Goal: Transaction & Acquisition: Purchase product/service

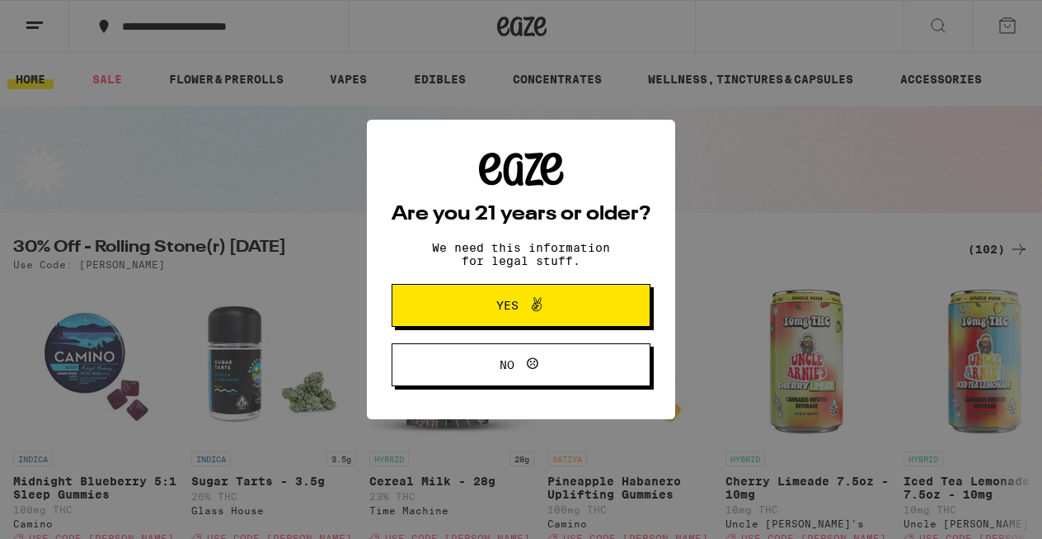
click at [934, 27] on div "Are you 21 years or older? We need this information for legal stuff. Yes No" at bounding box center [521, 269] width 1042 height 539
click at [486, 291] on button "Yes" at bounding box center [521, 305] width 259 height 43
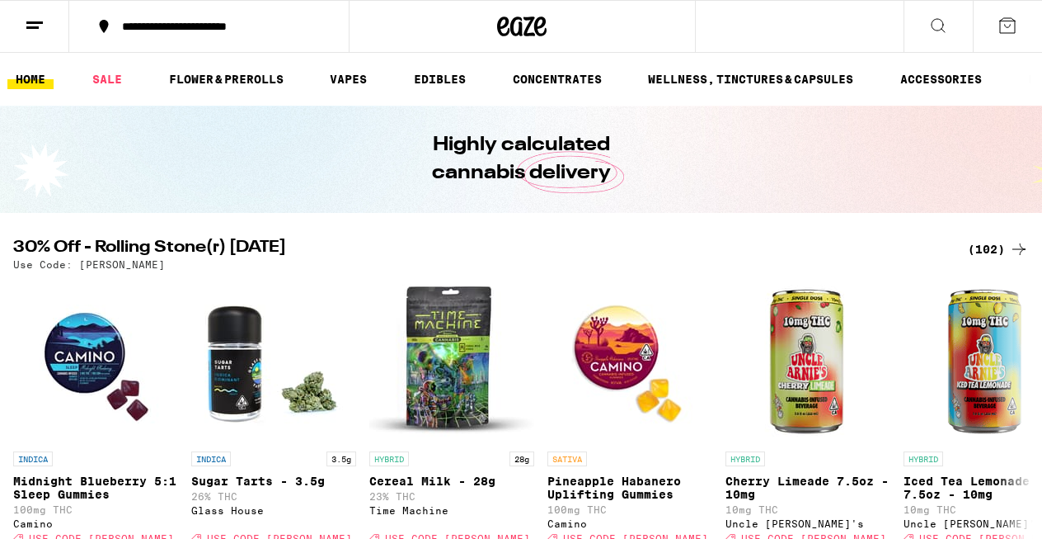
click at [938, 26] on icon at bounding box center [939, 26] width 20 height 20
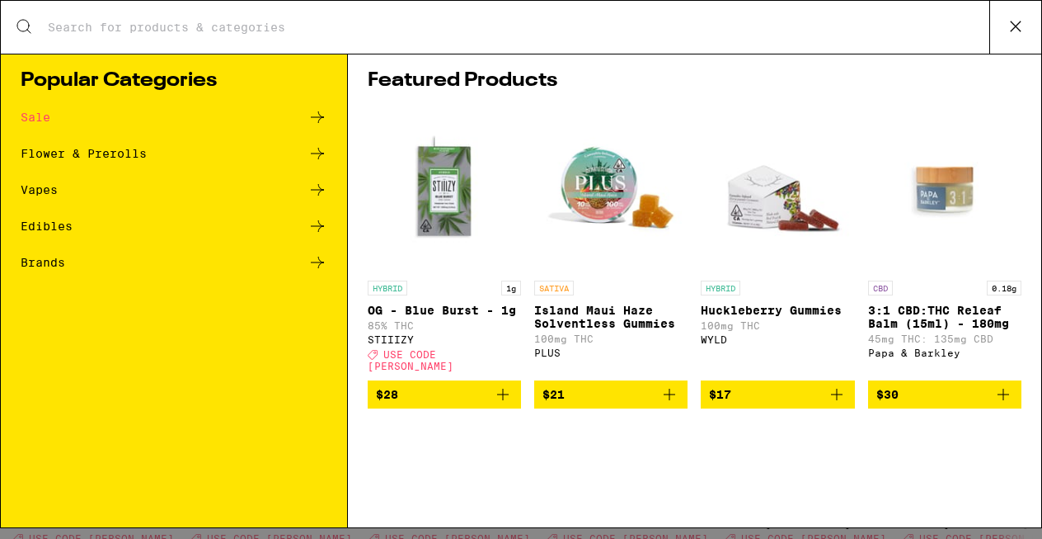
click at [408, 33] on input "Search for Products" at bounding box center [518, 27] width 943 height 15
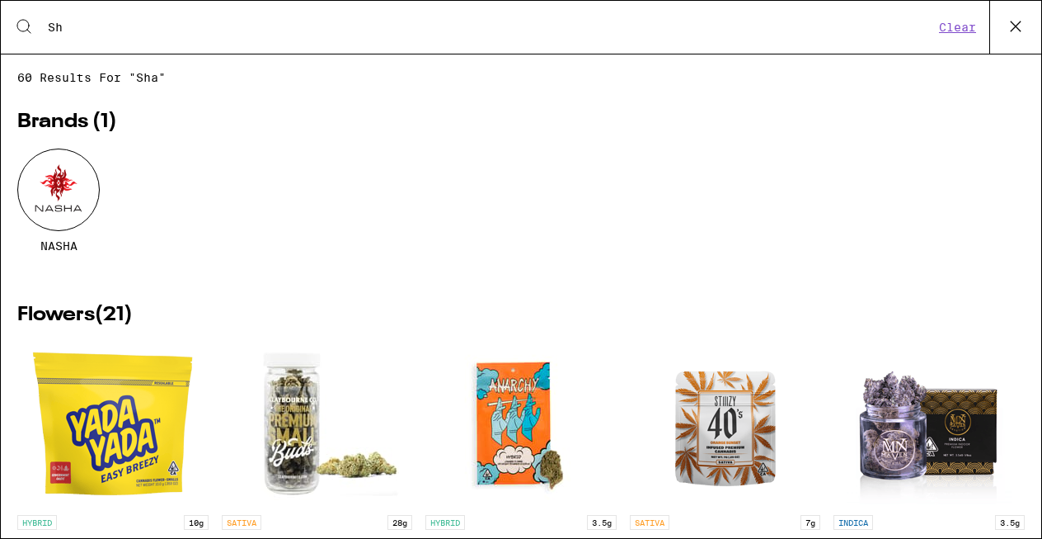
type input "S"
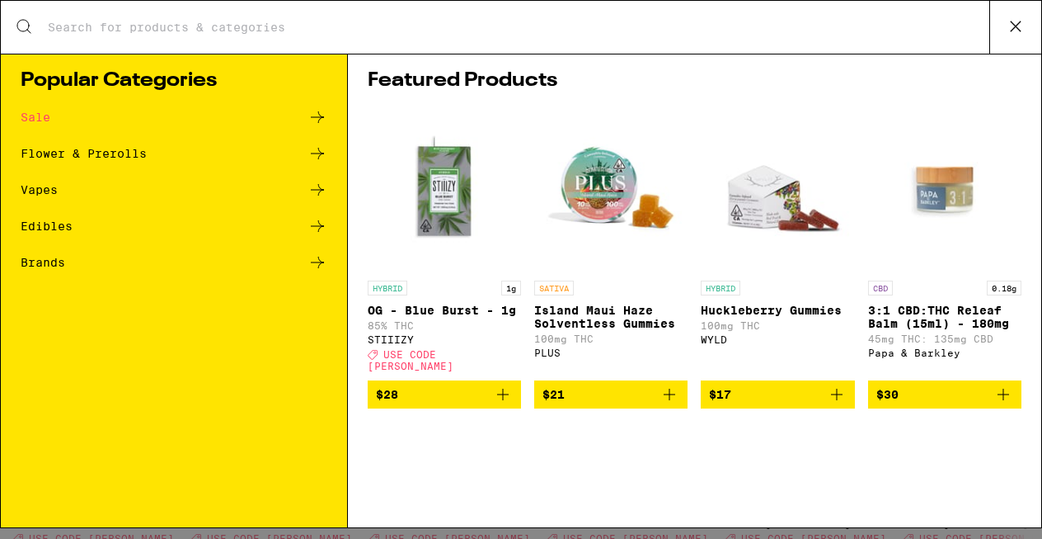
paste input "Captain’s Tabl"
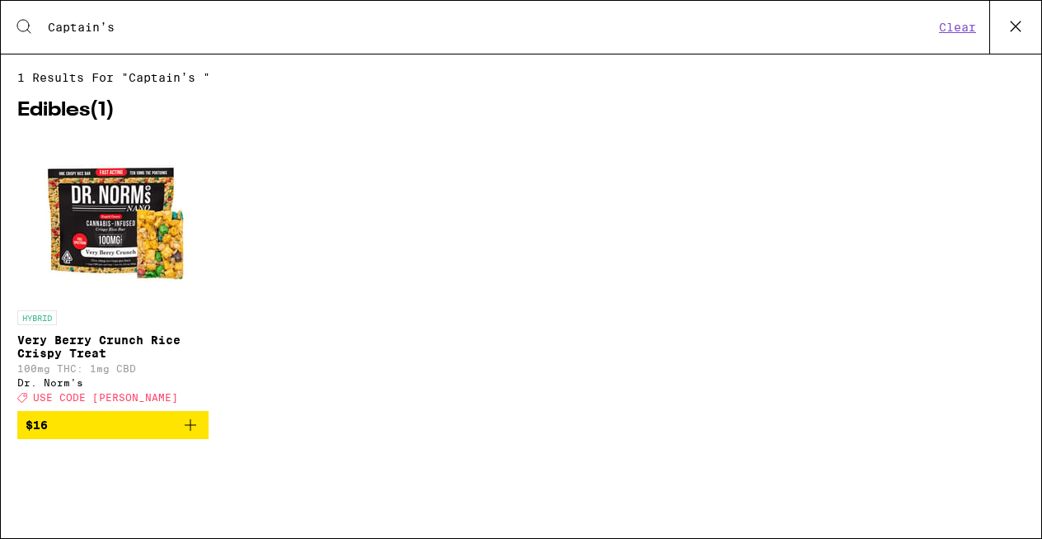
type input "Captain’s"
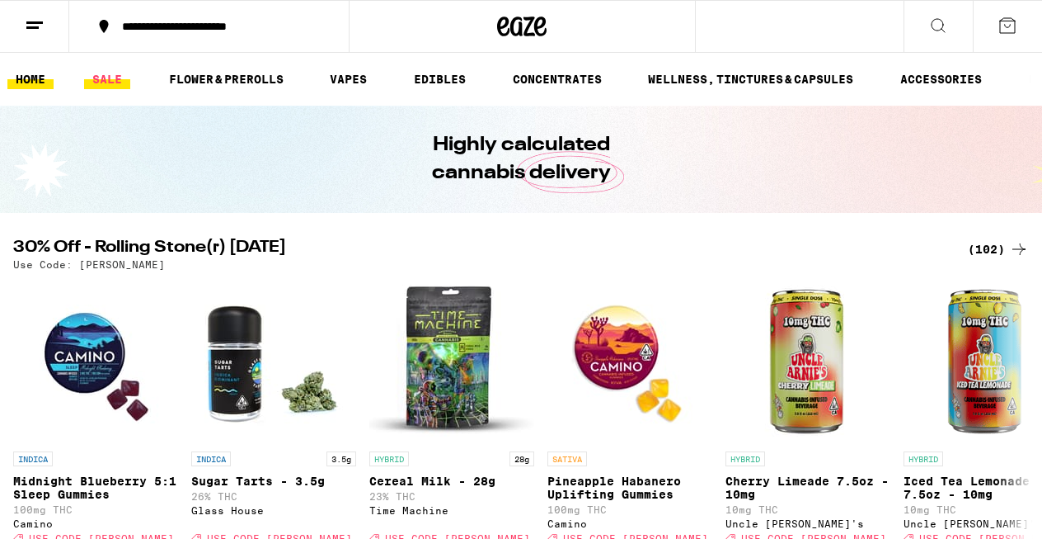
click at [108, 75] on link "SALE" at bounding box center [107, 79] width 46 height 20
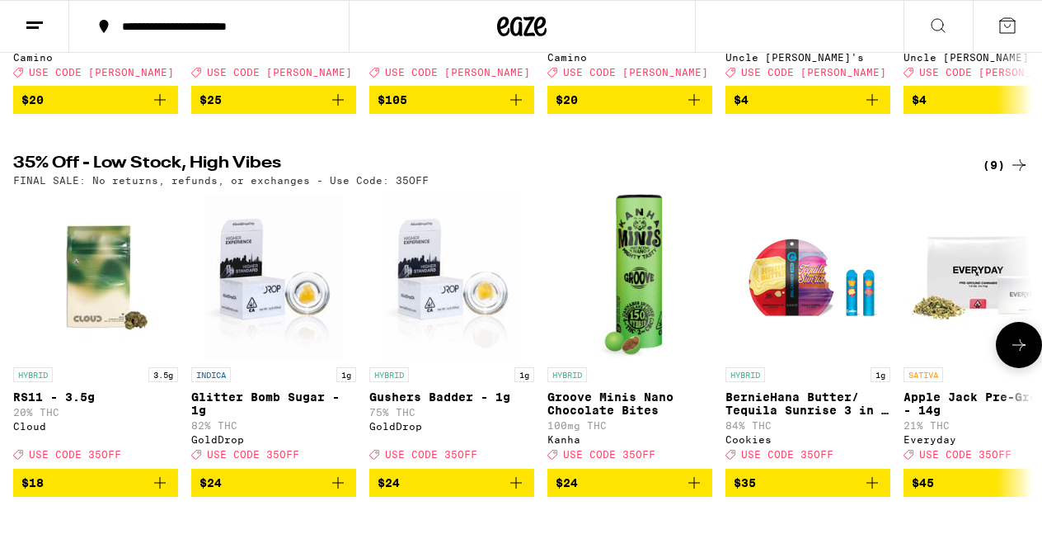
scroll to position [459, 0]
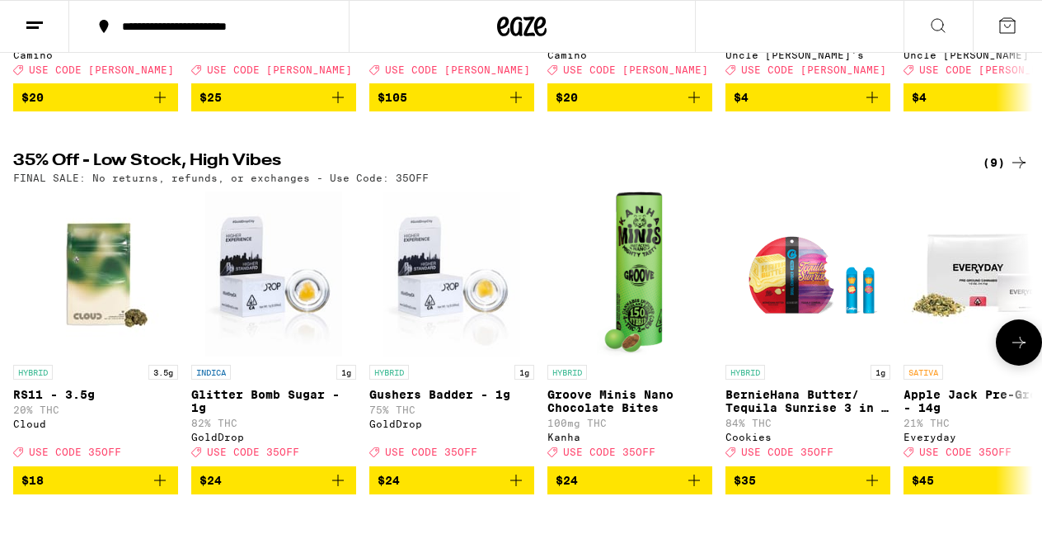
click at [962, 412] on p "Apple Jack Pre-Ground - 14g" at bounding box center [986, 401] width 165 height 26
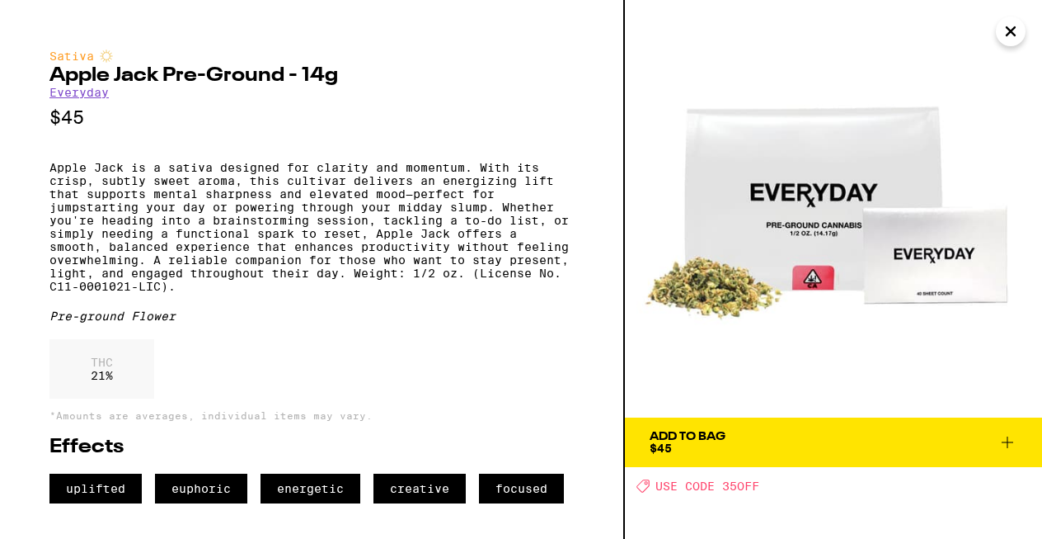
click at [1014, 49] on img at bounding box center [833, 208] width 417 height 417
click at [1014, 35] on icon "Close" at bounding box center [1011, 31] width 8 height 8
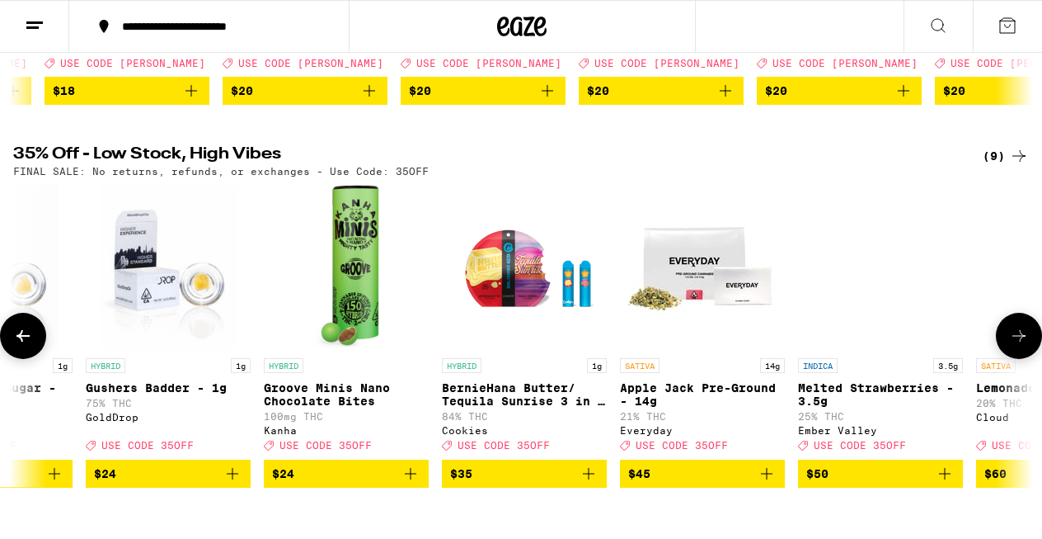
scroll to position [0, 587]
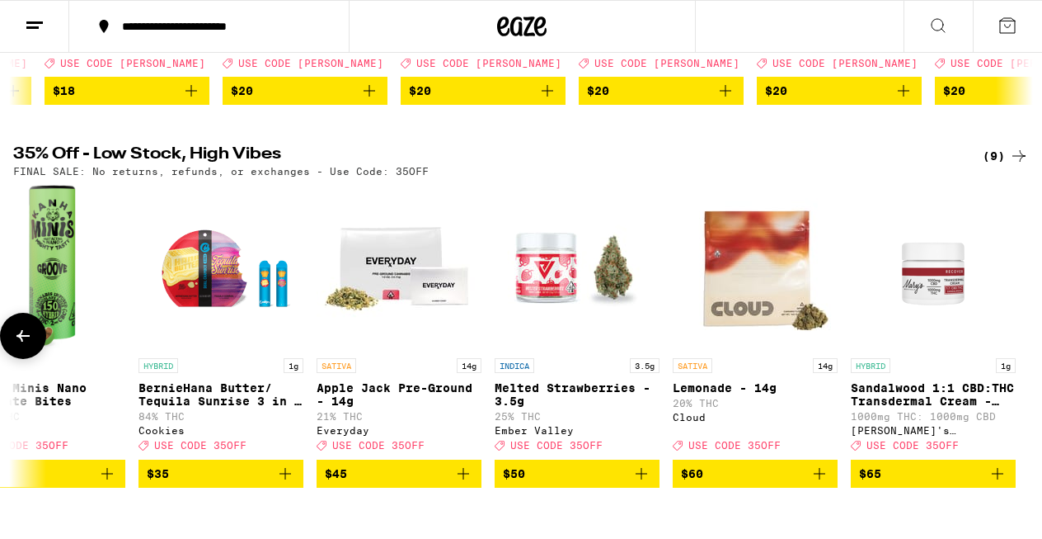
click at [925, 406] on p "Sandalwood 1:1 CBD:THC Transdermal Cream - 1000mg" at bounding box center [933, 394] width 165 height 26
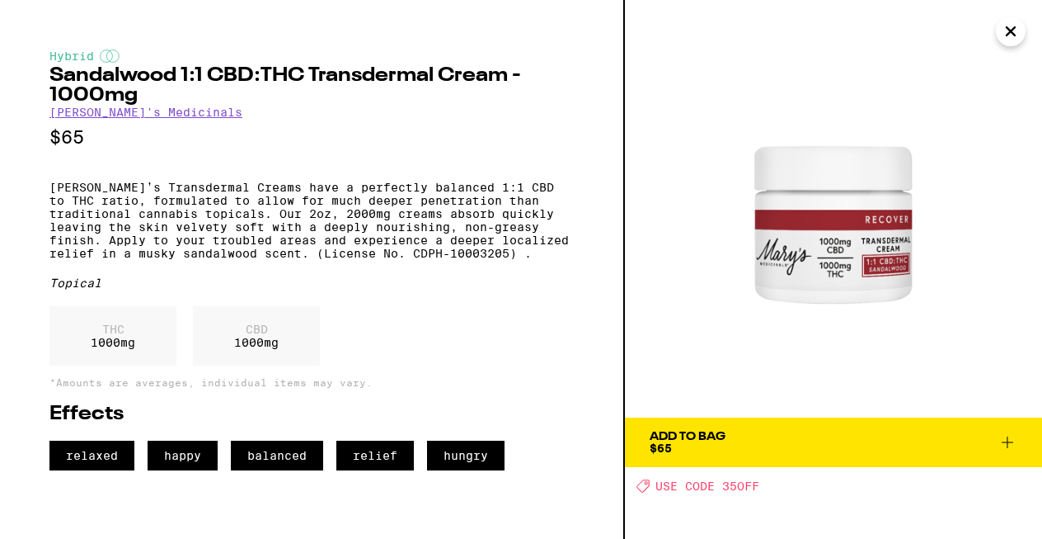
click at [1012, 40] on icon "Close" at bounding box center [1011, 31] width 20 height 25
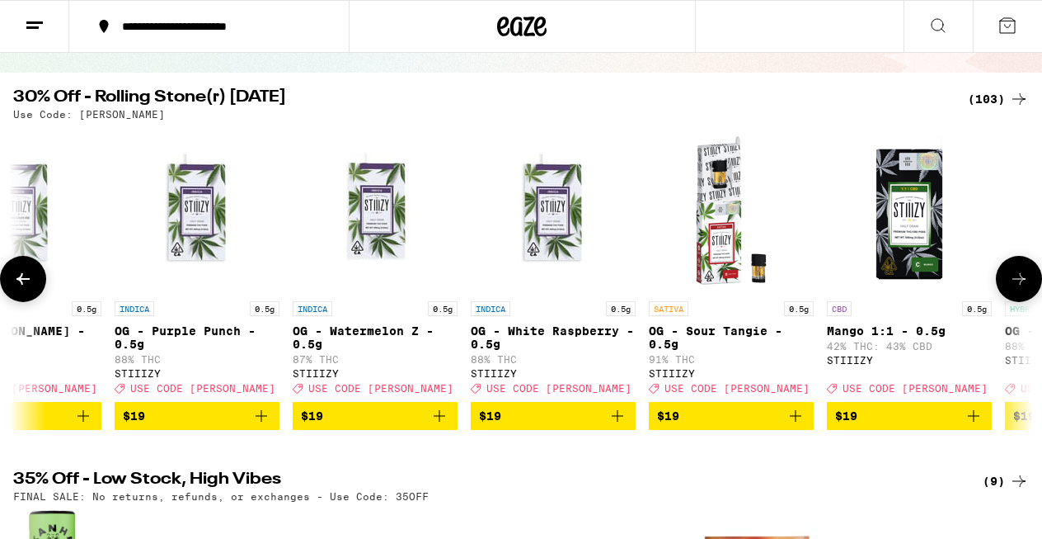
scroll to position [0, 3329]
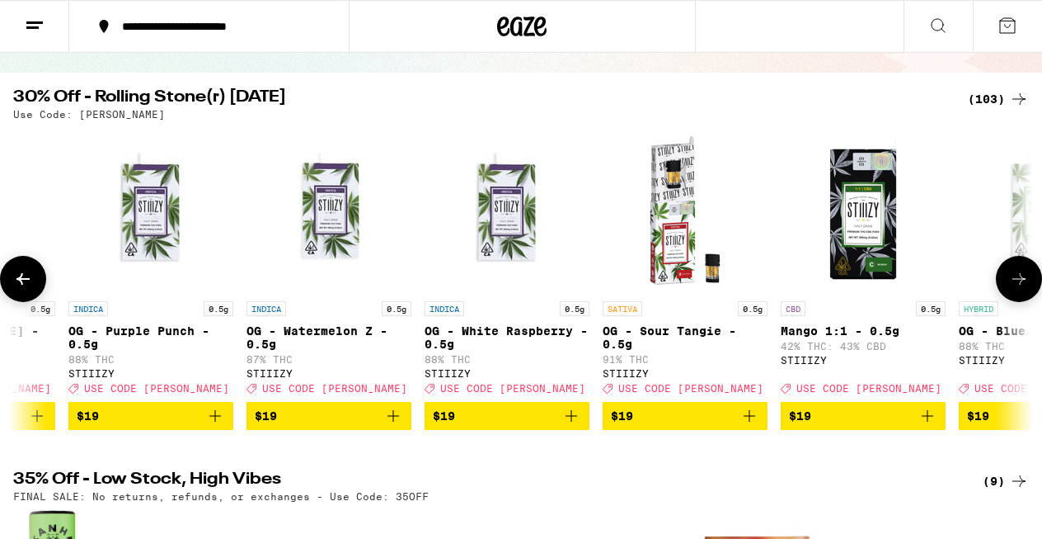
click at [678, 339] on p "OG - Sour Tangie - 0.5g" at bounding box center [685, 337] width 165 height 26
